Goal: Task Accomplishment & Management: Manage account settings

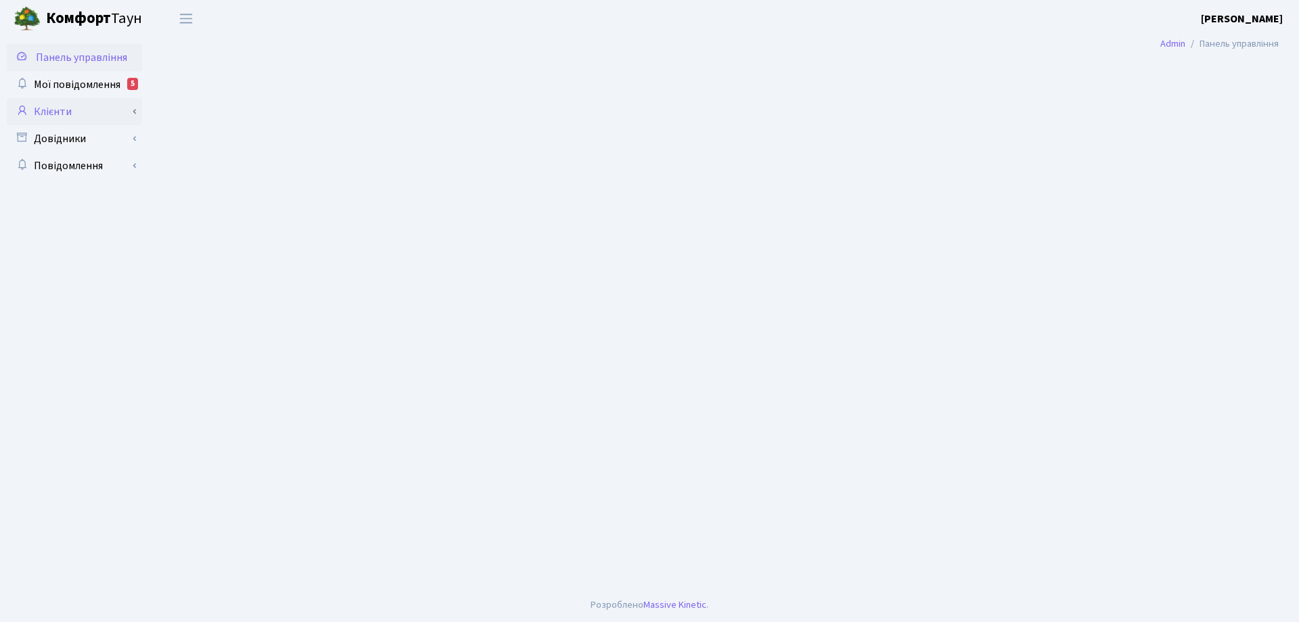
click at [64, 112] on link "Клієнти" at bounding box center [74, 111] width 135 height 27
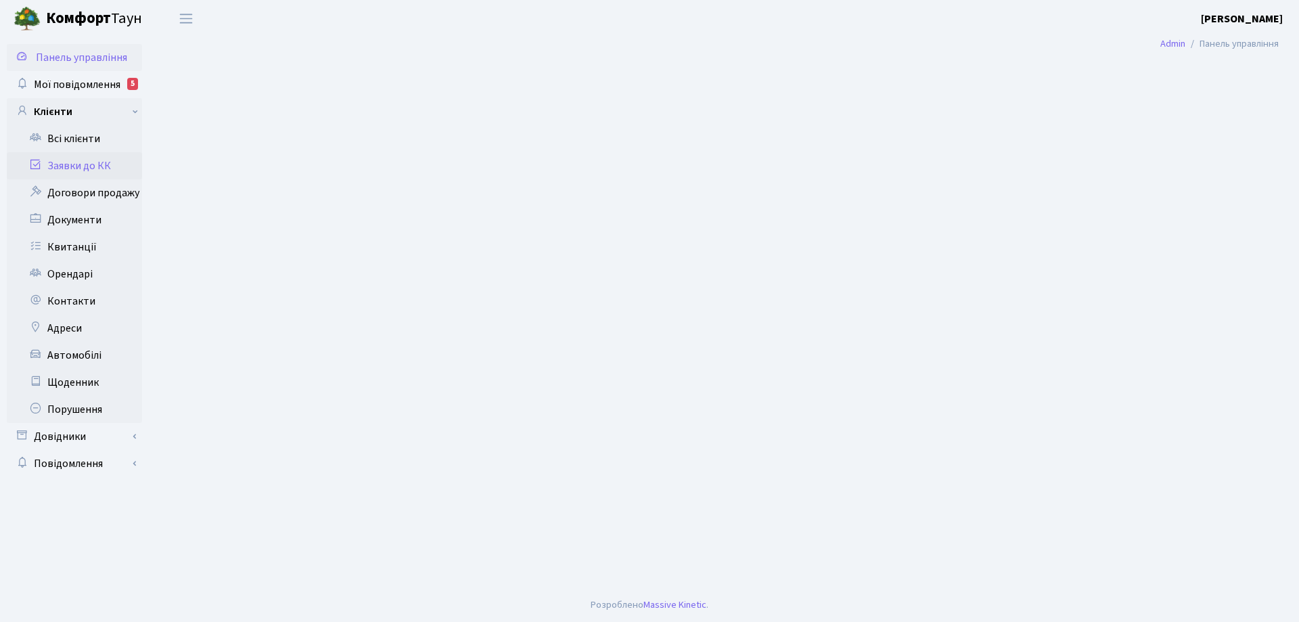
click at [89, 169] on link "Заявки до КК" at bounding box center [74, 165] width 135 height 27
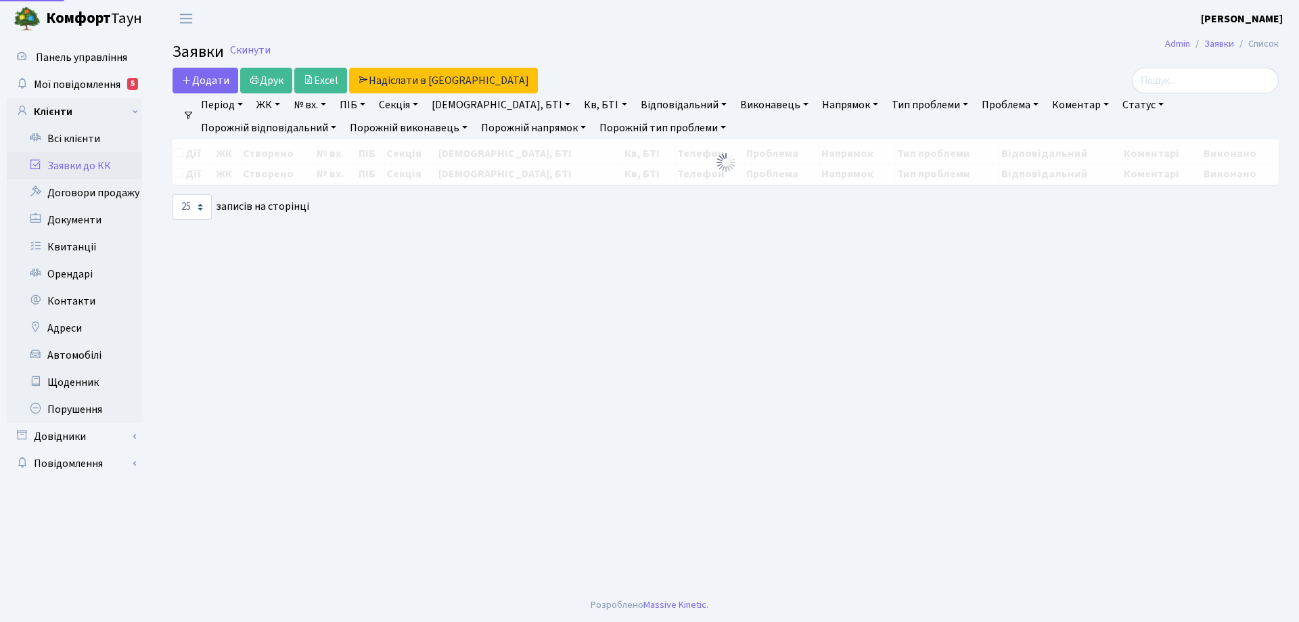
select select "25"
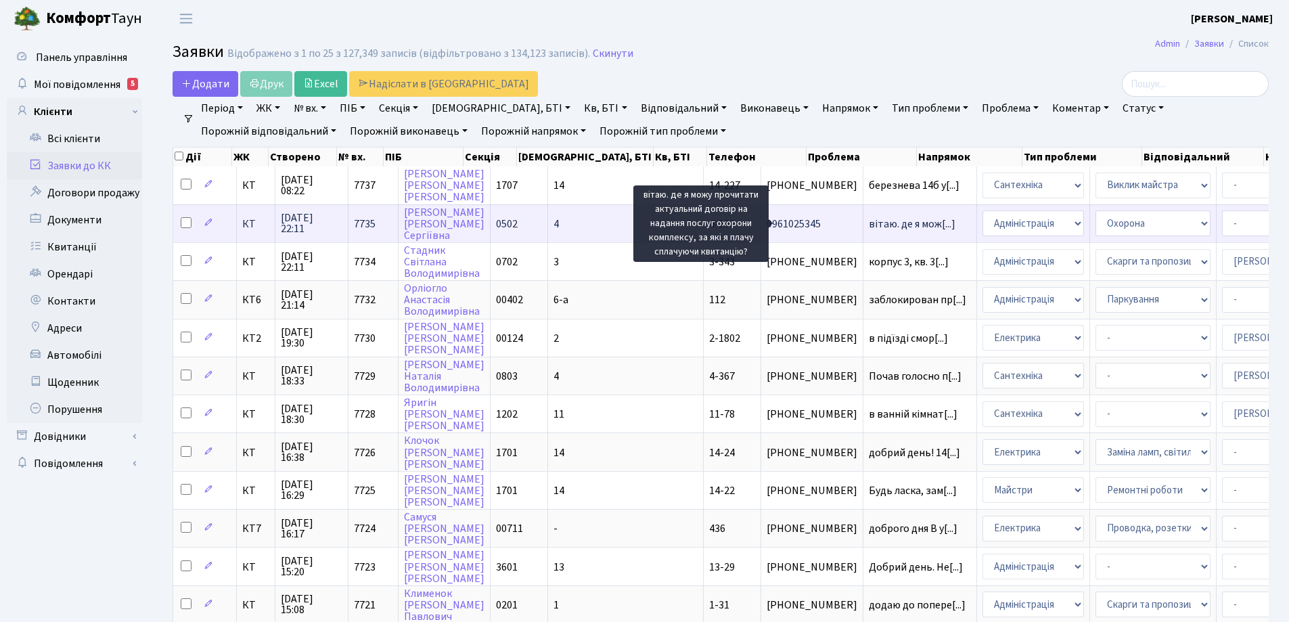
click at [869, 228] on span "вітаю. де я мож[...]" at bounding box center [912, 224] width 87 height 15
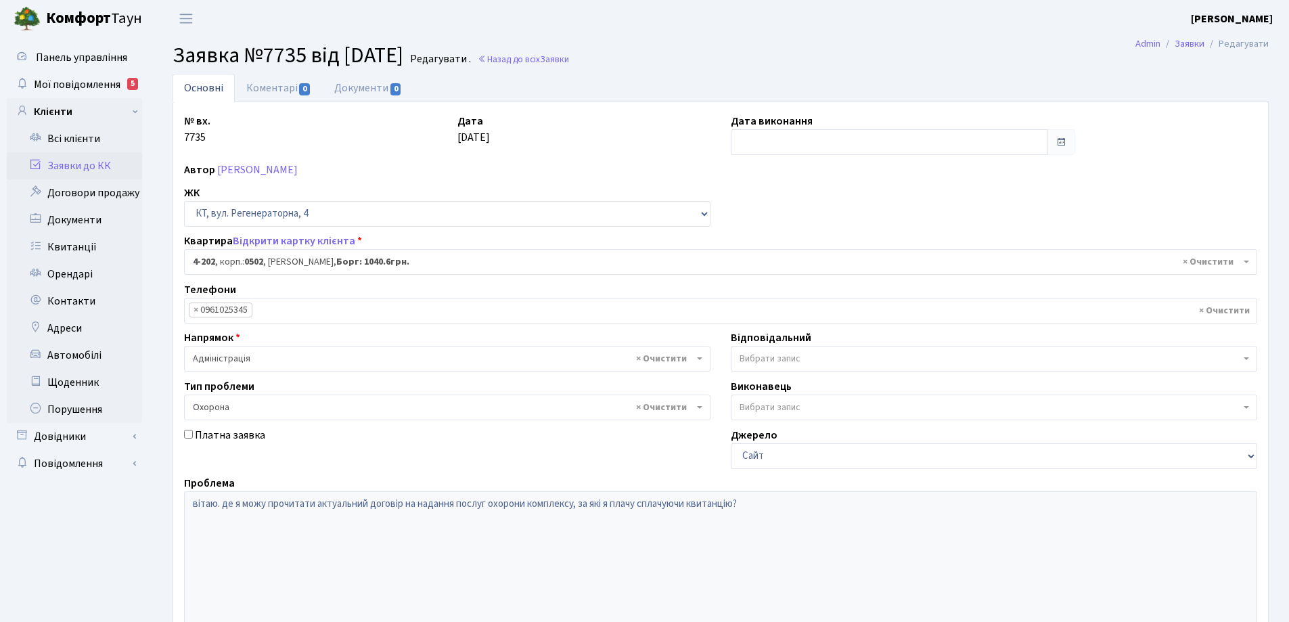
select select "1066"
select select "69"
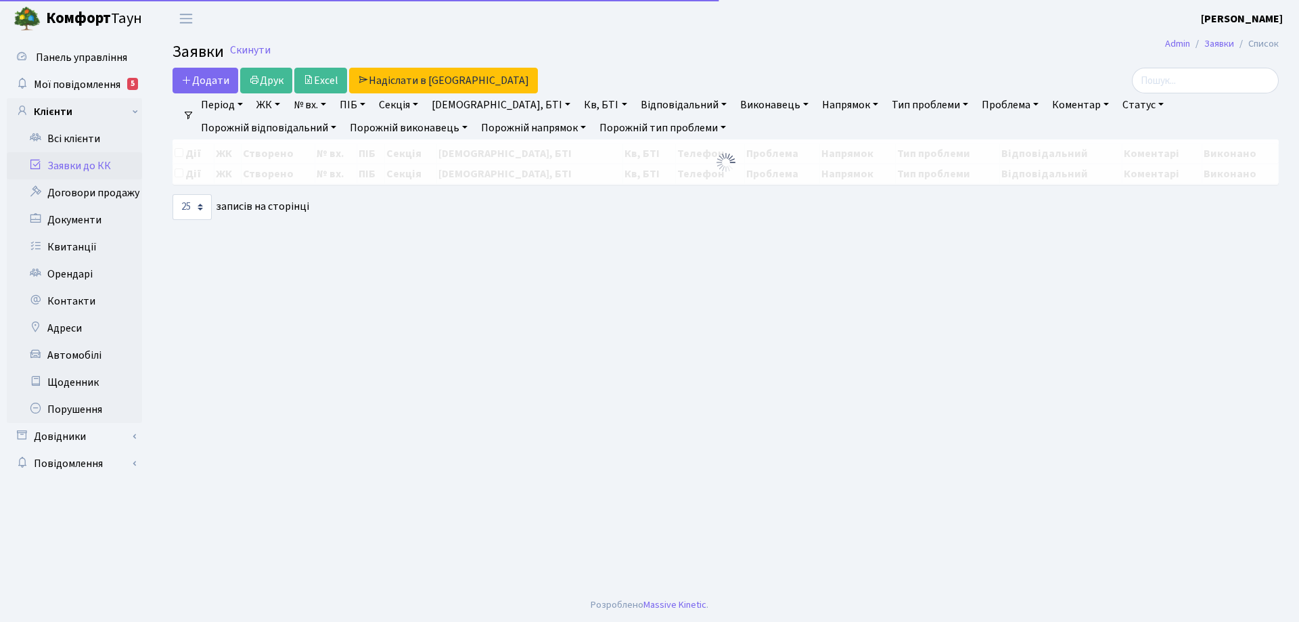
select select "25"
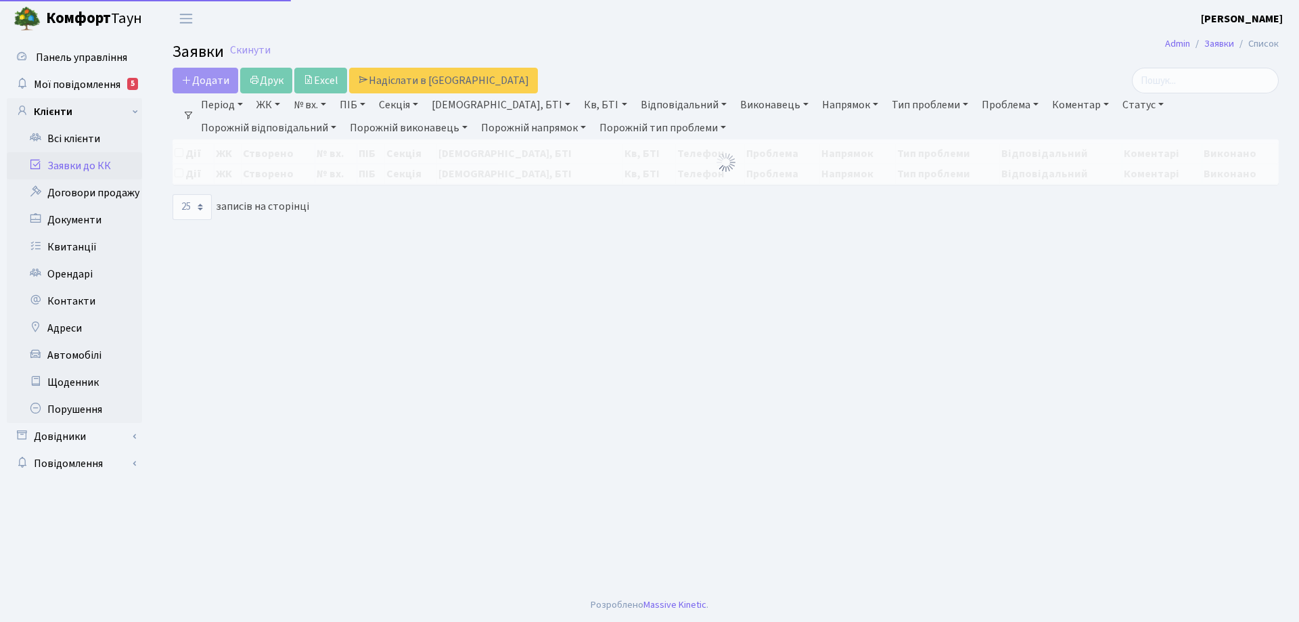
select select "25"
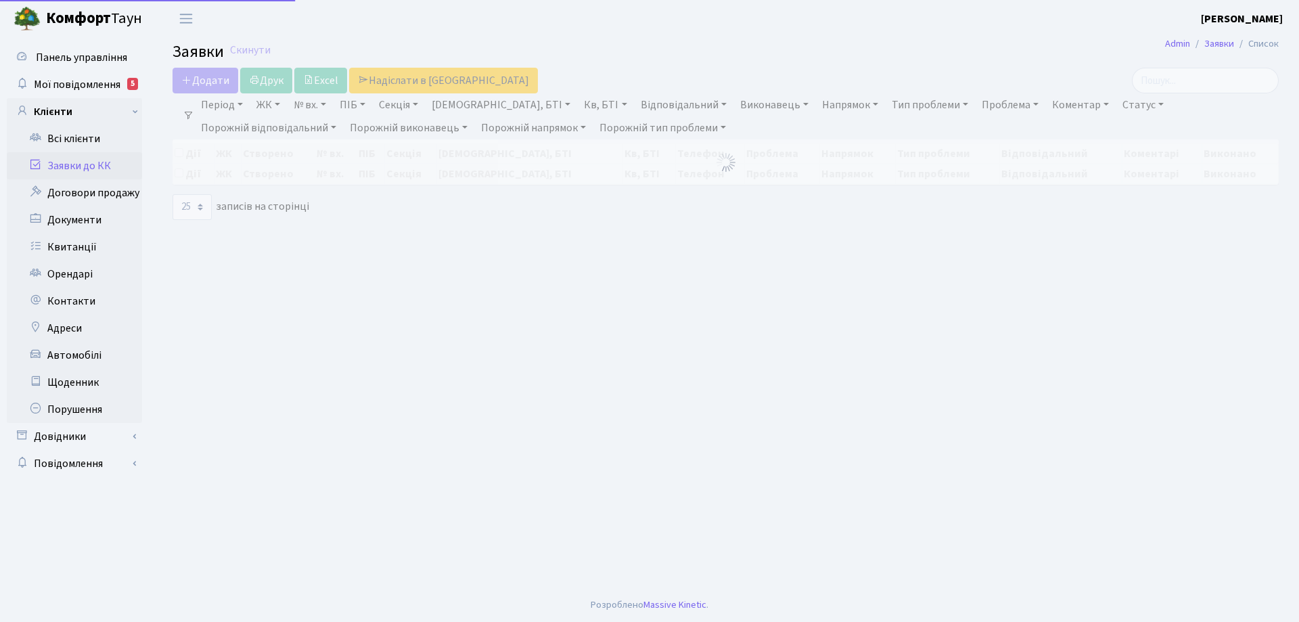
select select "25"
